Goal: Task Accomplishment & Management: Complete application form

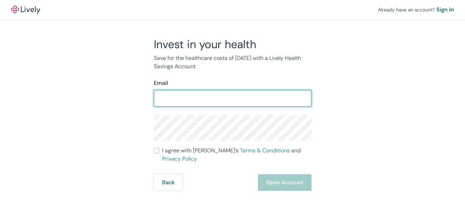
click at [154, 148] on input "I agree with Lively’s Terms & Conditions and Privacy Policy" at bounding box center [157, 151] width 6 height 6
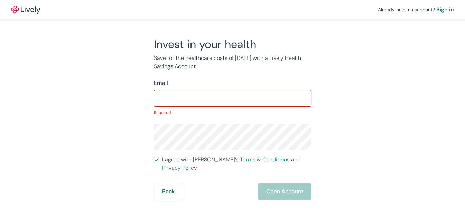
click at [154, 157] on input "I agree with Lively’s Terms & Conditions and Privacy Policy" at bounding box center [157, 160] width 6 height 6
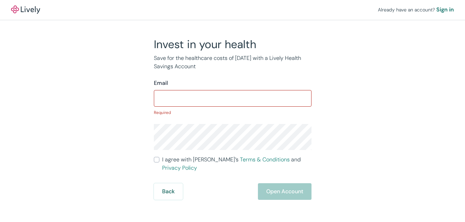
click at [154, 157] on input "I agree with Lively’s Terms & Conditions and Privacy Policy" at bounding box center [157, 160] width 6 height 6
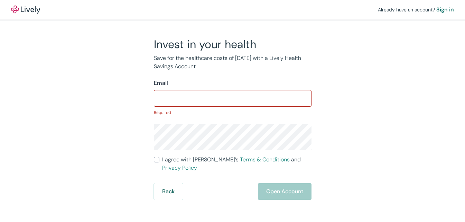
checkbox input "true"
click at [436, 9] on div "Sign in" at bounding box center [445, 10] width 18 height 8
